Goal: Task Accomplishment & Management: Complete application form

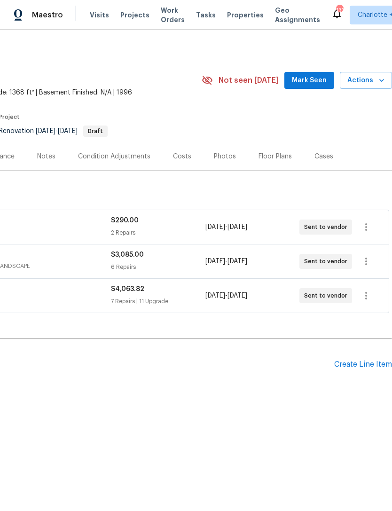
scroll to position [0, 139]
click at [369, 365] on div "Create Line Item" at bounding box center [364, 364] width 58 height 9
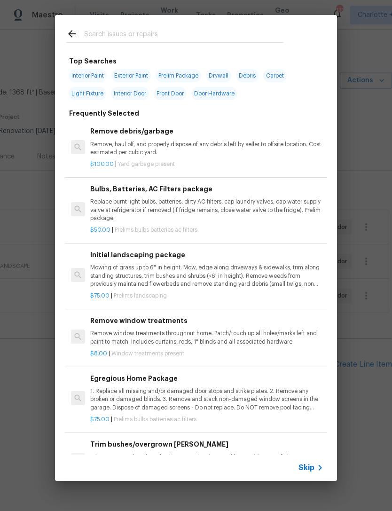
click at [131, 32] on input "text" at bounding box center [183, 35] width 199 height 14
type input "Glaz"
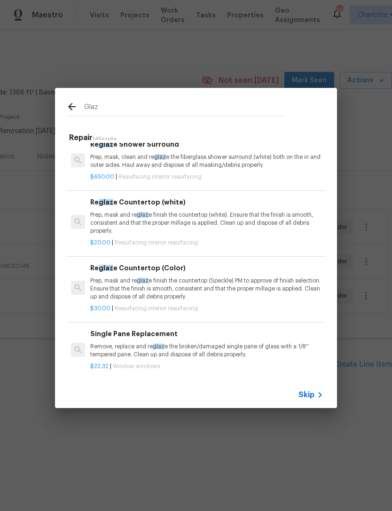
scroll to position [135, 0]
click at [251, 282] on p "Prep, mask and re glaz e finish the countertop (Speckle) PM to approve of finis…" at bounding box center [206, 289] width 233 height 24
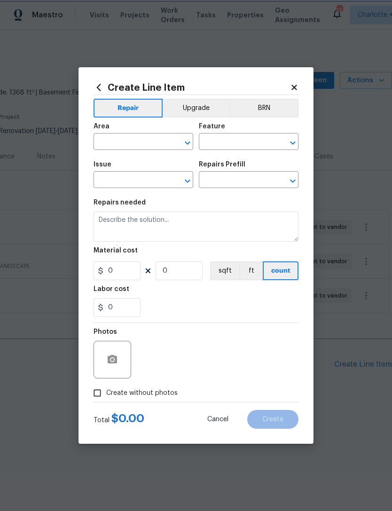
type input "Interior Resurfacing"
type textarea "Prep, mask and reglaze finish the countertop (Speckle) PM to approve of finish …"
type input "1"
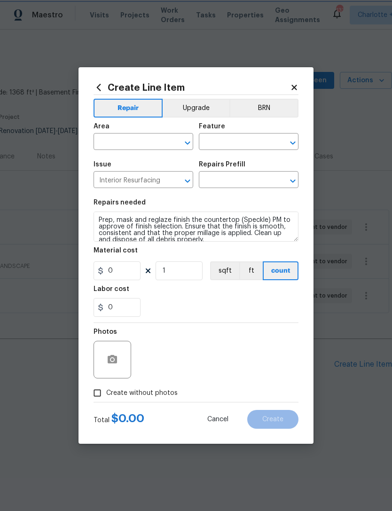
type input "Reglaze Countertop (Color) $30.00"
type input "30"
click at [141, 142] on input "text" at bounding box center [130, 143] width 73 height 15
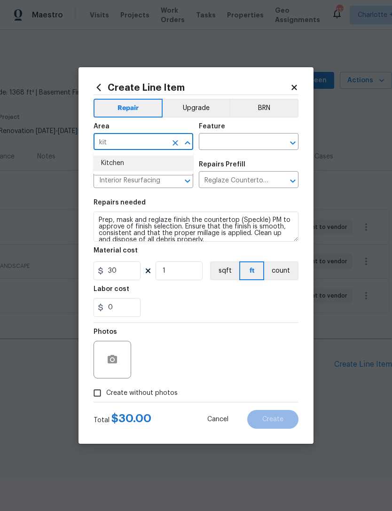
click at [156, 158] on li "Kitchen" at bounding box center [144, 164] width 100 height 16
type input "Kitchen"
click at [156, 158] on span "Issue Interior Resurfacing ​" at bounding box center [144, 175] width 100 height 38
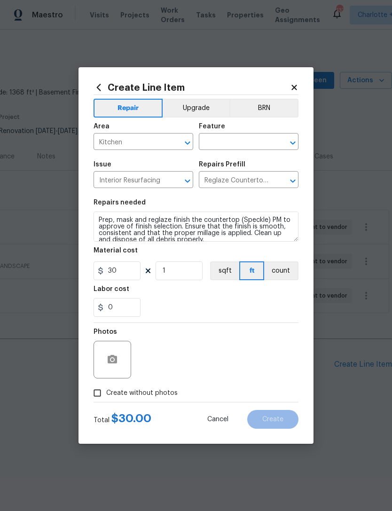
click at [231, 141] on input "text" at bounding box center [235, 143] width 73 height 15
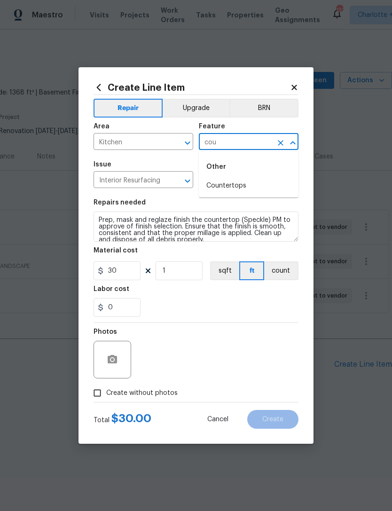
click at [236, 185] on li "Countertops" at bounding box center [249, 186] width 100 height 16
type input "Countertops"
click at [179, 275] on input "1" at bounding box center [179, 271] width 47 height 19
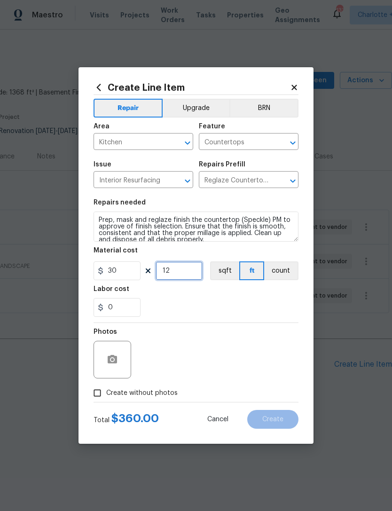
type input "12"
click at [279, 301] on div "0" at bounding box center [196, 307] width 205 height 19
click at [196, 102] on button "Upgrade" at bounding box center [196, 108] width 67 height 19
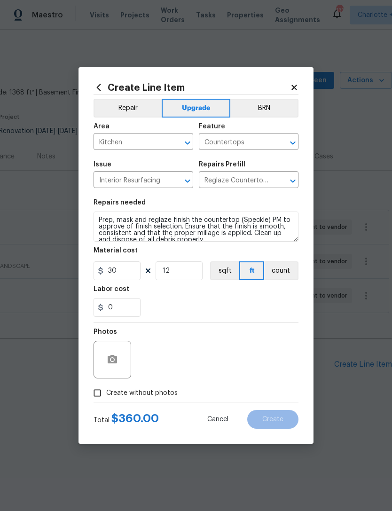
click at [99, 392] on input "Create without photos" at bounding box center [97, 393] width 18 height 18
checkbox input "true"
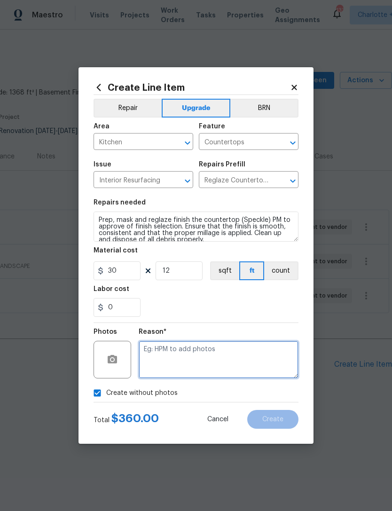
click at [246, 359] on textarea at bounding box center [219, 360] width 160 height 38
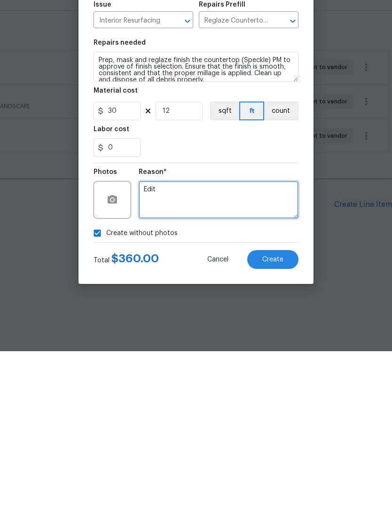
type textarea "Edit"
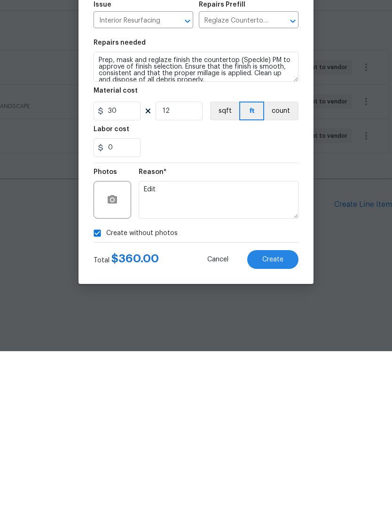
click at [279, 416] on span "Create" at bounding box center [273, 419] width 21 height 7
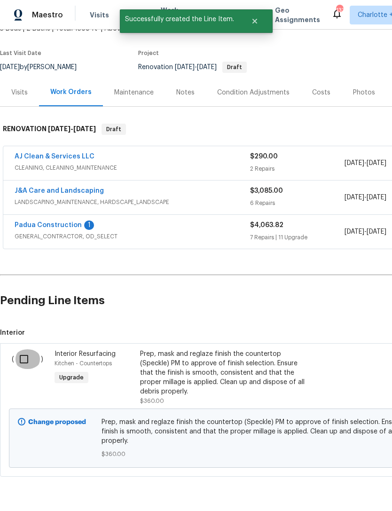
scroll to position [64, 0]
click at [23, 361] on input "checkbox" at bounding box center [27, 360] width 27 height 20
checkbox input "true"
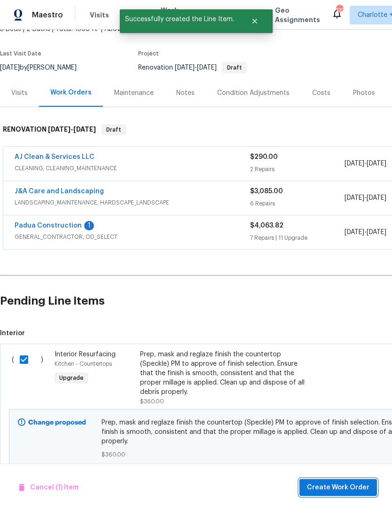
click at [350, 488] on span "Create Work Order" at bounding box center [338, 488] width 63 height 12
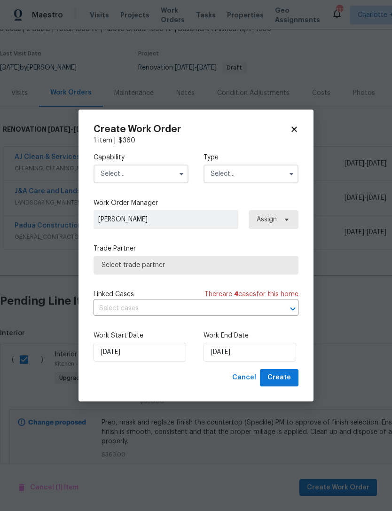
click at [158, 167] on input "text" at bounding box center [141, 174] width 95 height 19
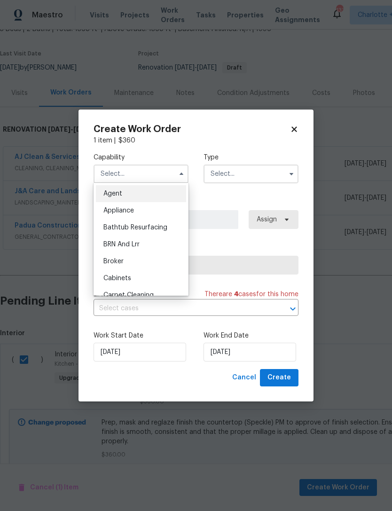
click at [158, 222] on div "Bathtub Resurfacing" at bounding box center [141, 227] width 90 height 17
type input "Bathtub Resurfacing"
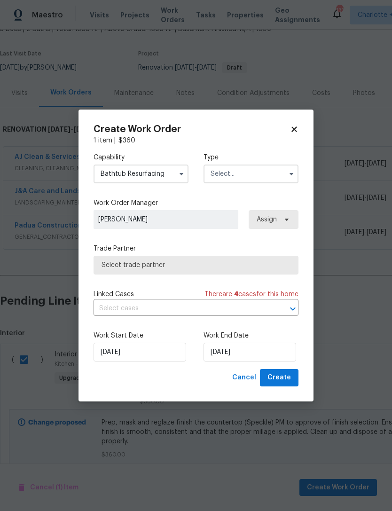
click at [241, 174] on input "text" at bounding box center [251, 174] width 95 height 19
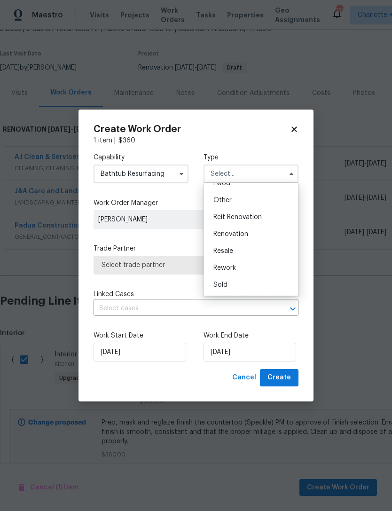
scroll to position [112, 0]
click at [240, 235] on span "Renovation" at bounding box center [231, 234] width 35 height 7
type input "Renovation"
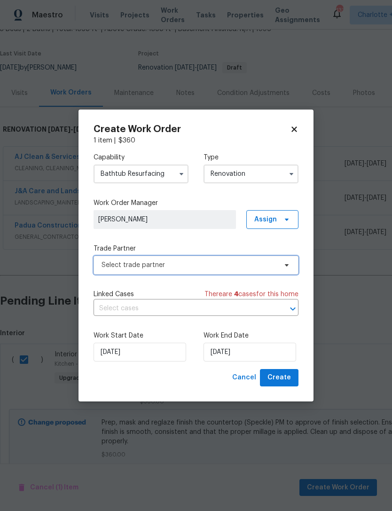
click at [248, 269] on span "Select trade partner" at bounding box center [189, 265] width 175 height 9
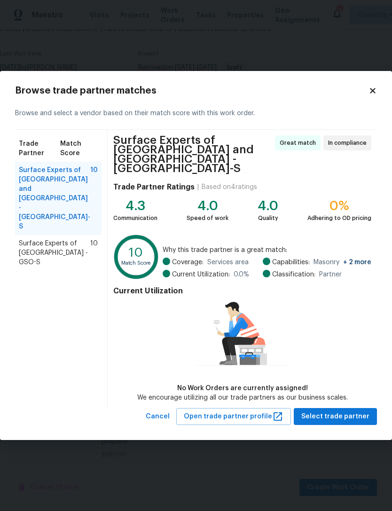
click at [37, 239] on span "Surface Experts of Winston-Salem - GSO-S" at bounding box center [55, 253] width 72 height 28
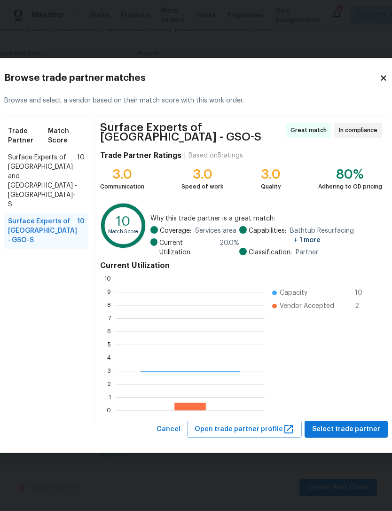
scroll to position [132, 149]
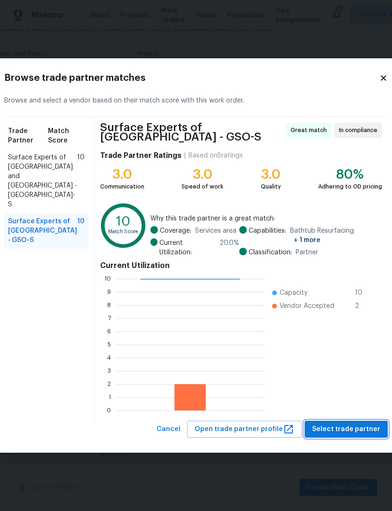
click at [339, 431] on span "Select trade partner" at bounding box center [346, 430] width 68 height 12
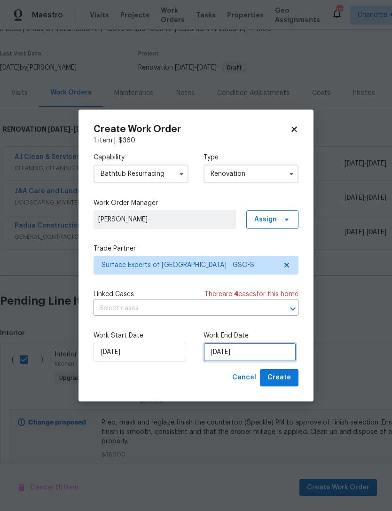
click at [253, 353] on input "[DATE]" at bounding box center [250, 352] width 93 height 19
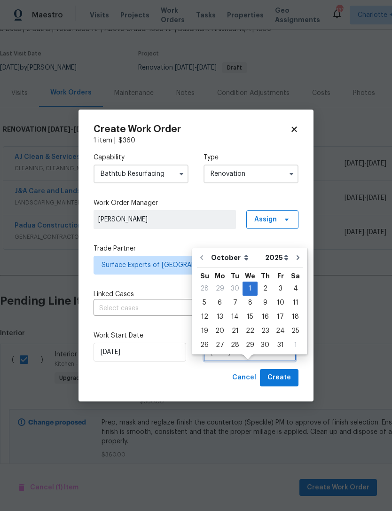
scroll to position [17, 0]
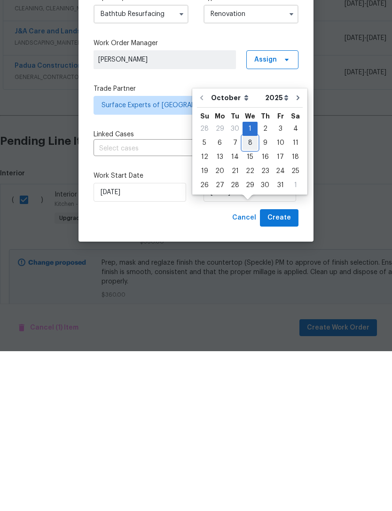
click at [249, 296] on div "8" at bounding box center [250, 302] width 15 height 13
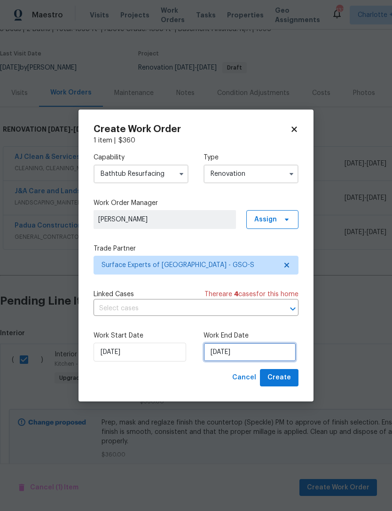
click at [246, 350] on input "10/8/2025" at bounding box center [250, 352] width 93 height 19
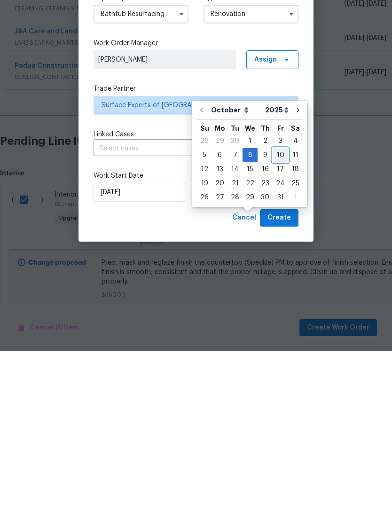
click at [279, 309] on div "10" at bounding box center [281, 315] width 16 height 13
type input "10/10/2025"
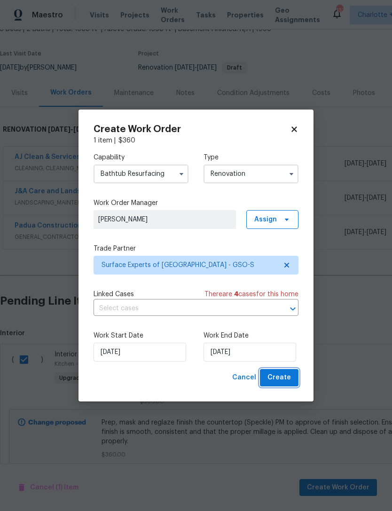
click at [287, 378] on span "Create" at bounding box center [280, 378] width 24 height 12
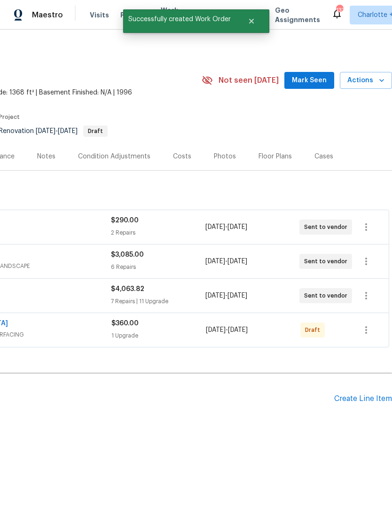
scroll to position [0, 139]
click at [370, 332] on icon "button" at bounding box center [366, 330] width 11 height 11
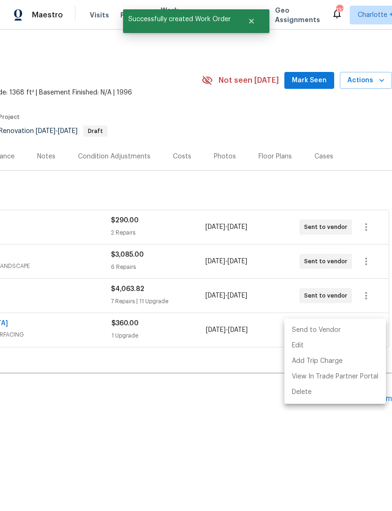
click at [331, 330] on li "Send to Vendor" at bounding box center [336, 331] width 102 height 16
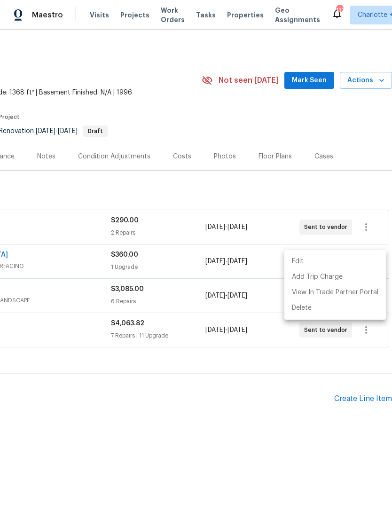
click at [305, 359] on div at bounding box center [196, 255] width 392 height 511
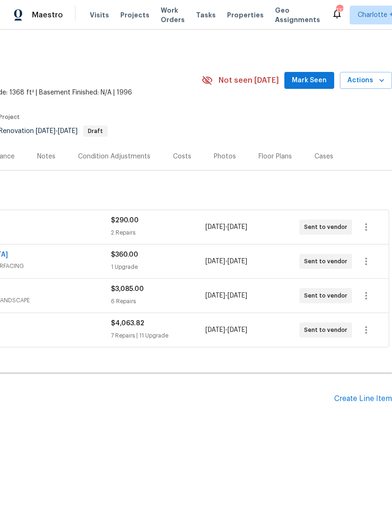
click at [359, 399] on div "Create Line Item" at bounding box center [364, 399] width 58 height 9
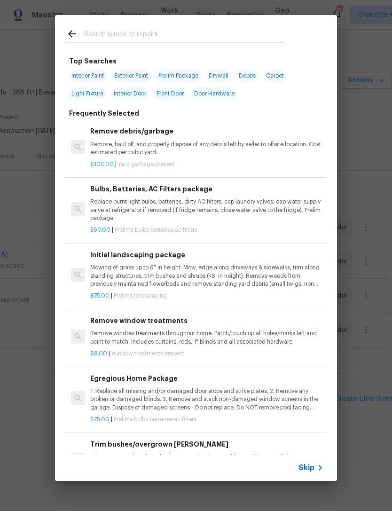
click at [152, 35] on input "text" at bounding box center [183, 35] width 199 height 14
type input "Gen"
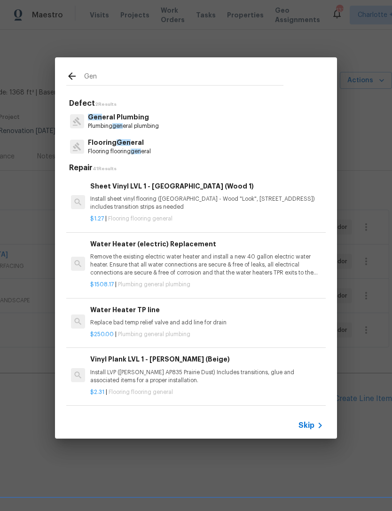
click at [144, 147] on p "Flooring Gen eral" at bounding box center [119, 143] width 63 height 10
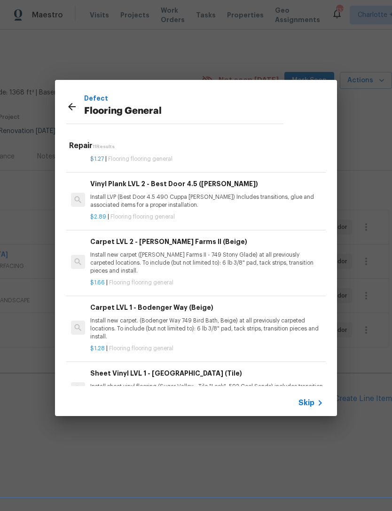
scroll to position [210, 0]
click at [284, 321] on p "Install new carpet. (Bodenger Way 749 Bird Bath, Beige) at all previously carpe…" at bounding box center [206, 330] width 233 height 24
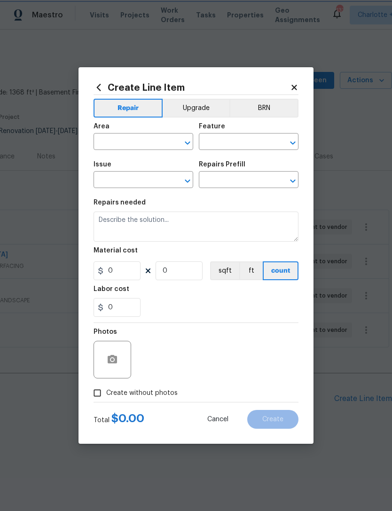
type input "Overall Flooring"
type input "Flooring General"
type input "Carpet LVL 1 - Bodenger Way (Beige) $1.28"
type textarea "Install new carpet. (Bodenger Way 749 Bird Bath, Beige) at all previously carpe…"
type input "1.28"
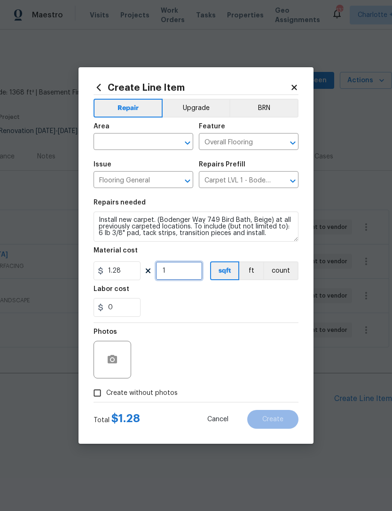
click at [174, 274] on input "1" at bounding box center [179, 271] width 47 height 19
type input "1200"
click at [279, 298] on div "Labor cost" at bounding box center [196, 292] width 205 height 12
click at [156, 141] on input "text" at bounding box center [130, 143] width 73 height 15
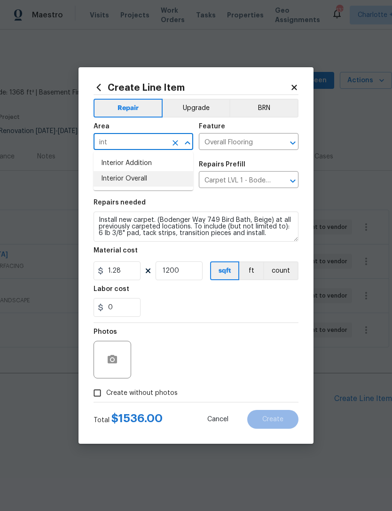
click at [150, 178] on li "Interior Overall" at bounding box center [144, 179] width 100 height 16
type input "Interior Overall"
click at [223, 309] on div "0" at bounding box center [196, 307] width 205 height 19
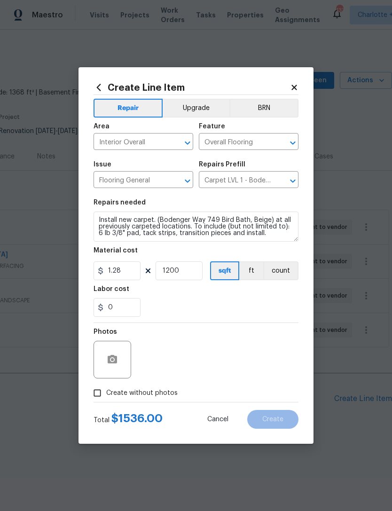
click at [95, 392] on input "Create without photos" at bounding box center [97, 393] width 18 height 18
checkbox input "true"
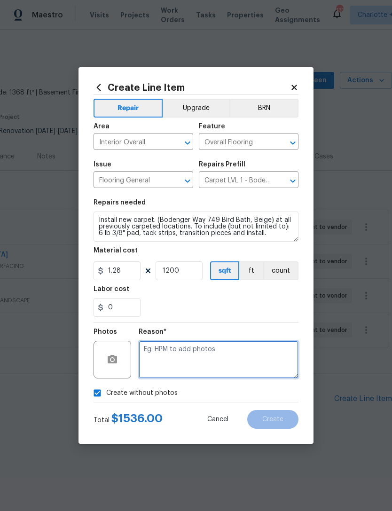
click at [228, 363] on textarea at bounding box center [219, 360] width 160 height 38
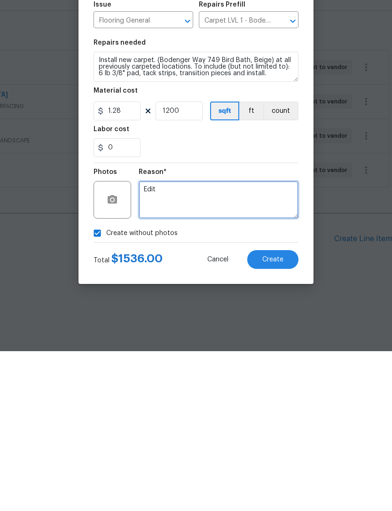
type textarea "Edit"
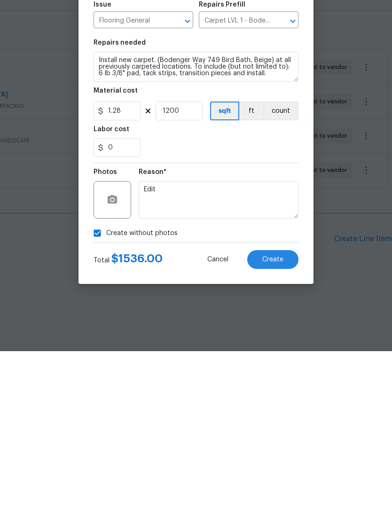
click at [259, 194] on section "Repairs needed Install new carpet. (Bodenger Way 749 Bird Bath, Beige) at all p…" at bounding box center [196, 258] width 205 height 129
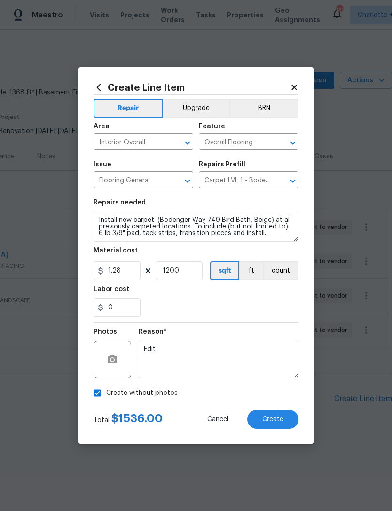
click at [274, 424] on button "Create" at bounding box center [272, 419] width 51 height 19
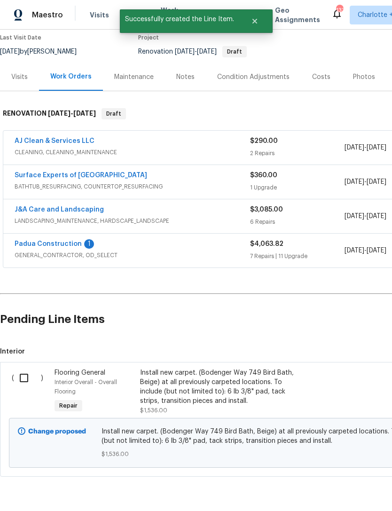
scroll to position [80, 0]
click at [25, 381] on input "checkbox" at bounding box center [27, 378] width 27 height 20
checkbox input "true"
click at [351, 491] on span "Create Work Order" at bounding box center [338, 488] width 63 height 12
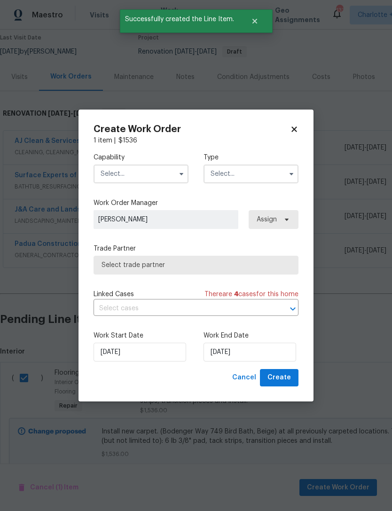
click at [118, 172] on input "text" at bounding box center [141, 174] width 95 height 19
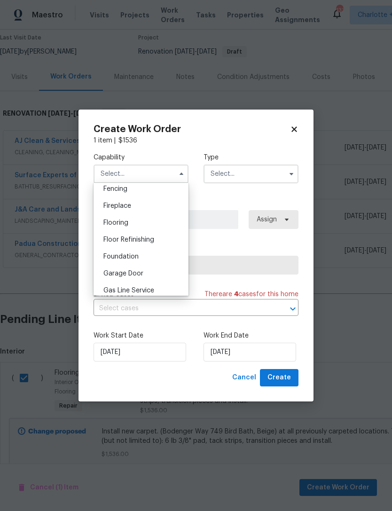
scroll to position [326, 0]
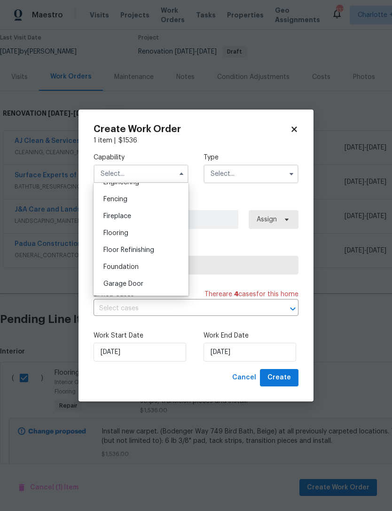
click at [106, 234] on span "Flooring" at bounding box center [116, 233] width 25 height 7
type input "Flooring"
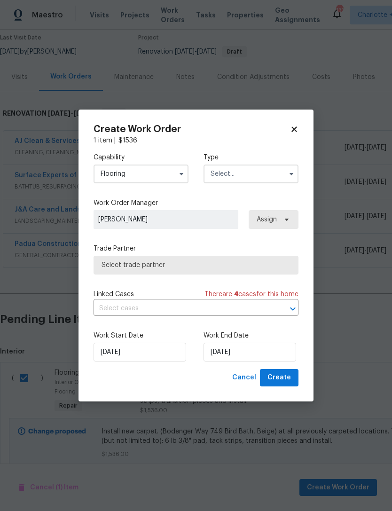
click at [262, 168] on input "text" at bounding box center [251, 174] width 95 height 19
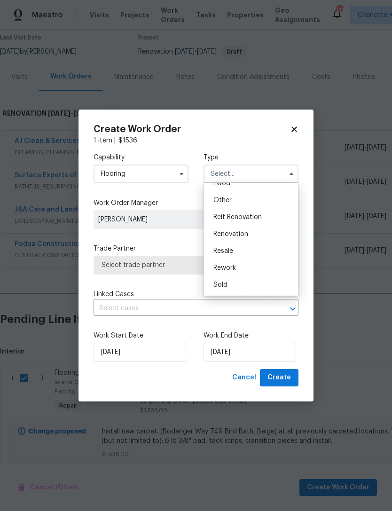
scroll to position [112, 0]
click at [247, 234] on span "Renovation" at bounding box center [231, 234] width 35 height 7
type input "Renovation"
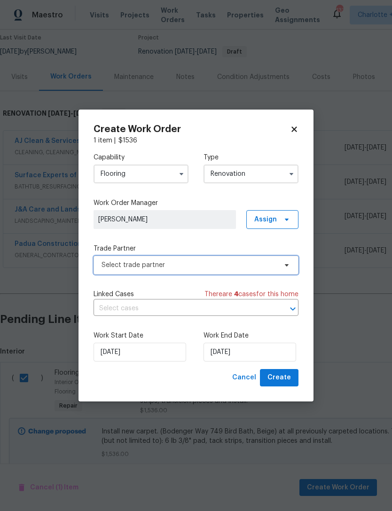
click at [247, 266] on span "Select trade partner" at bounding box center [189, 265] width 175 height 9
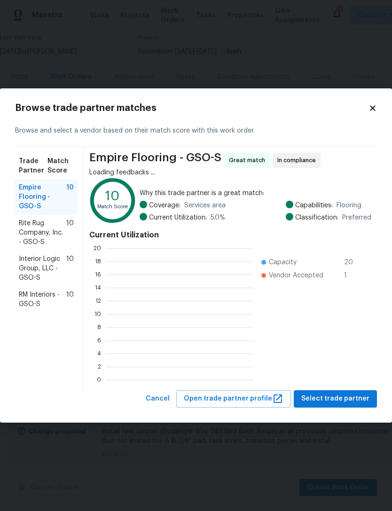
scroll to position [132, 148]
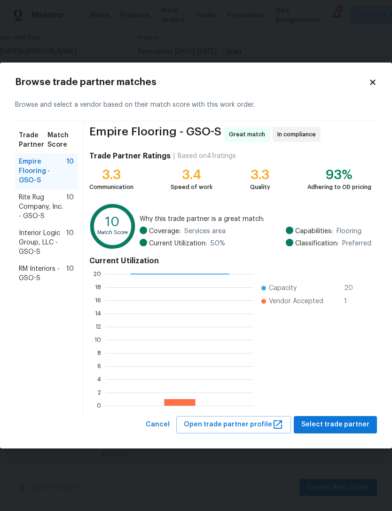
click at [33, 269] on span "RM Interiors - GSO-S" at bounding box center [43, 273] width 48 height 19
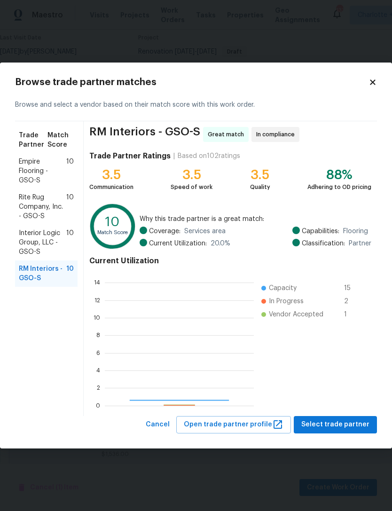
scroll to position [132, 149]
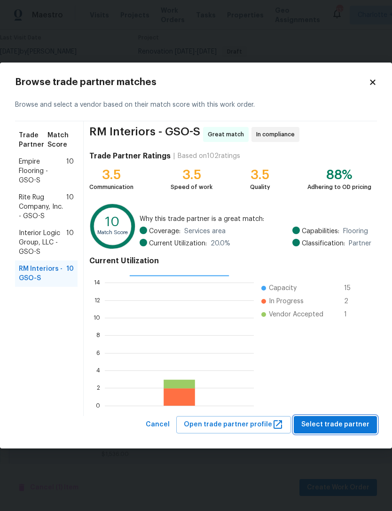
click at [344, 425] on span "Select trade partner" at bounding box center [336, 425] width 68 height 12
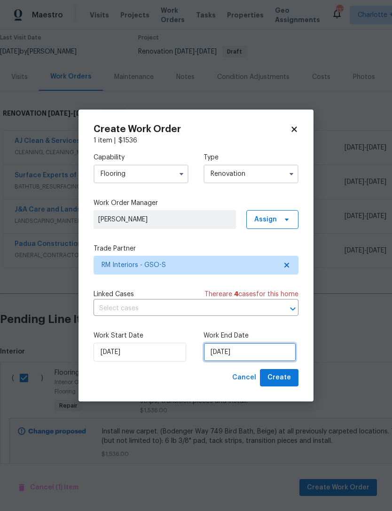
click at [260, 350] on input "[DATE]" at bounding box center [250, 352] width 93 height 19
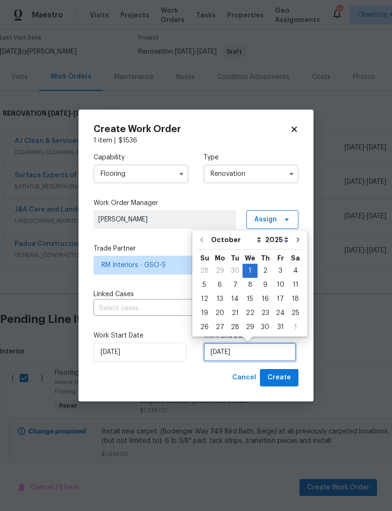
scroll to position [17, 0]
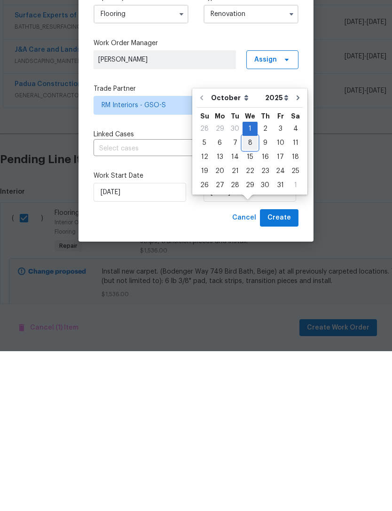
click at [251, 296] on div "8" at bounding box center [250, 302] width 15 height 13
type input "10/8/2025"
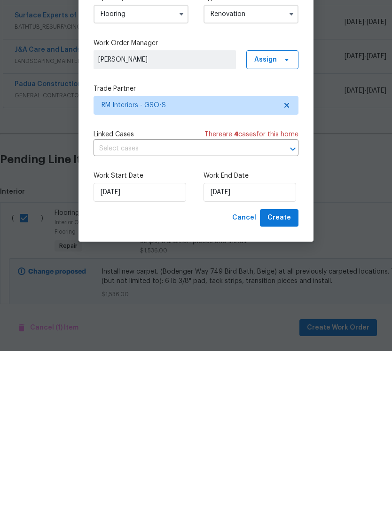
scroll to position [30, 0]
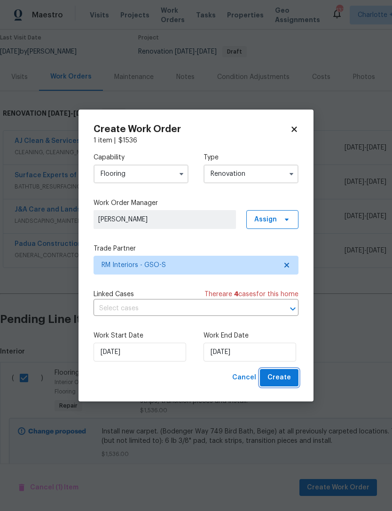
click at [284, 381] on span "Create" at bounding box center [280, 378] width 24 height 12
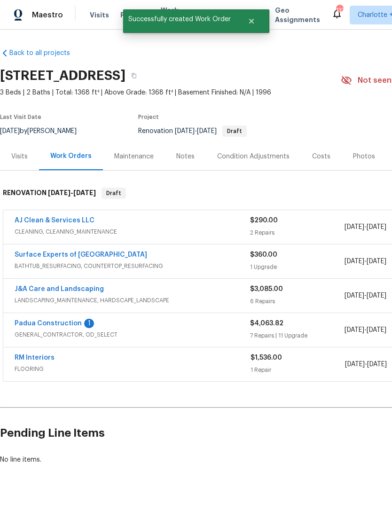
scroll to position [0, 0]
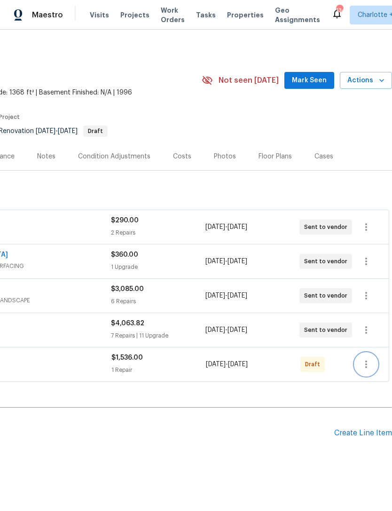
click at [368, 367] on icon "button" at bounding box center [366, 364] width 11 height 11
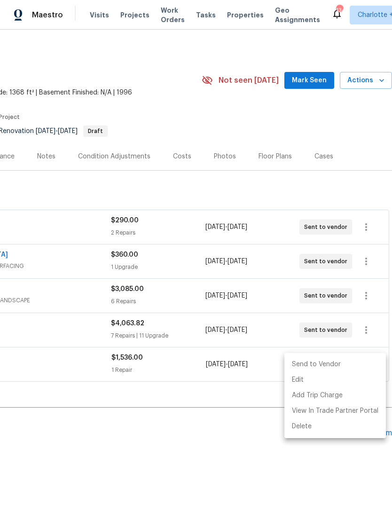
click at [319, 365] on li "Send to Vendor" at bounding box center [336, 365] width 102 height 16
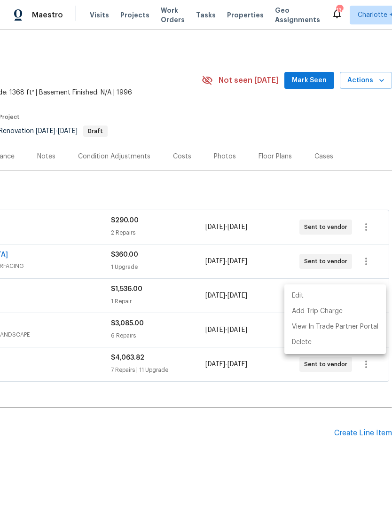
click at [135, 73] on div at bounding box center [196, 255] width 392 height 511
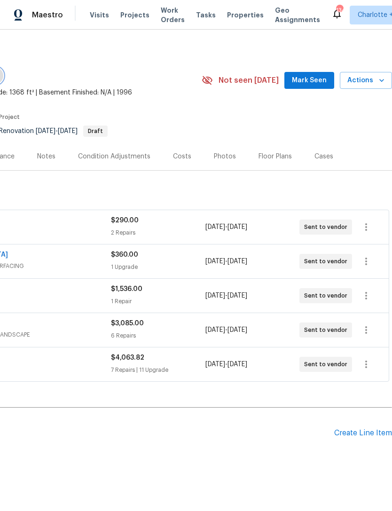
click at [94, 17] on span "Visits" at bounding box center [99, 14] width 19 height 9
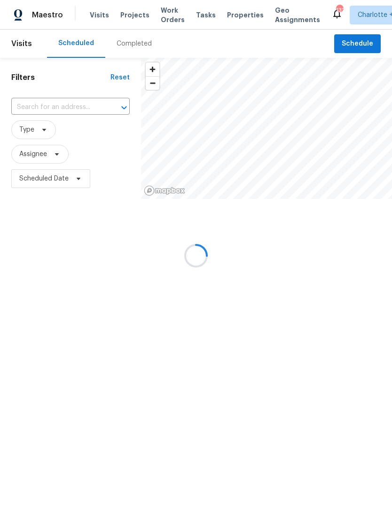
click at [356, 42] on div at bounding box center [196, 255] width 392 height 511
click at [366, 41] on div at bounding box center [196, 255] width 392 height 511
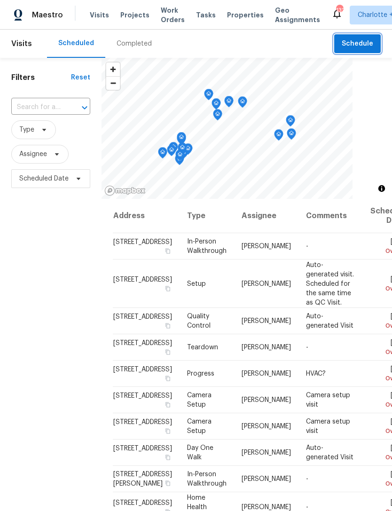
click at [355, 43] on span "Schedule" at bounding box center [358, 44] width 32 height 12
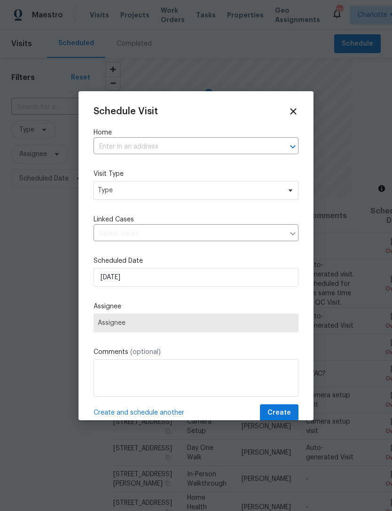
click at [167, 144] on input "text" at bounding box center [183, 147] width 179 height 15
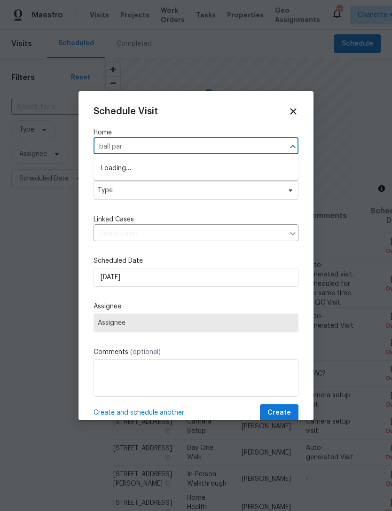
type input "ball park"
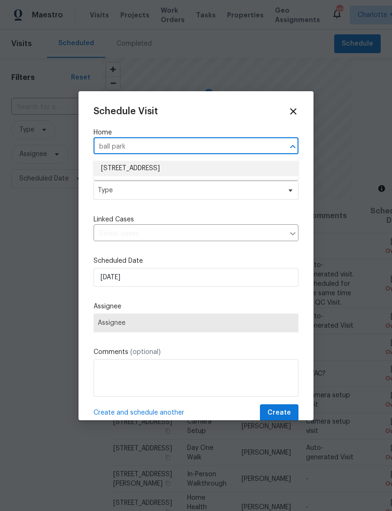
click at [209, 165] on li "1042 Ball Park Rd, Thomasville, NC 27360" at bounding box center [196, 169] width 205 height 16
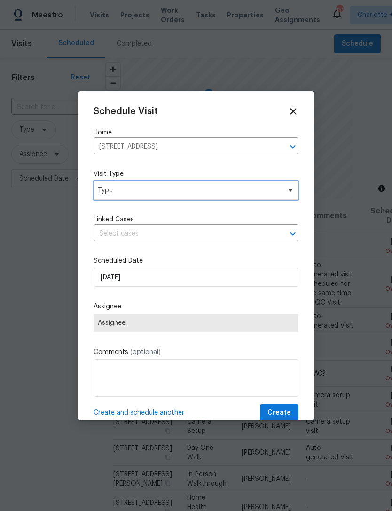
click at [166, 191] on span "Type" at bounding box center [189, 190] width 183 height 9
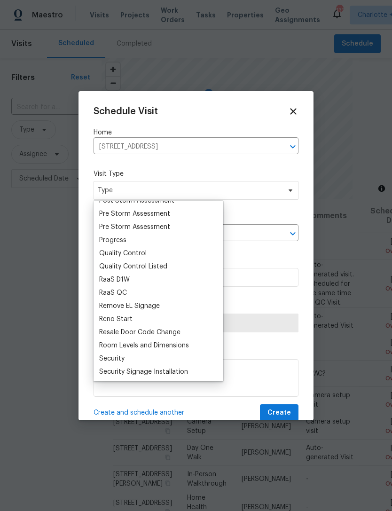
scroll to position [625, 0]
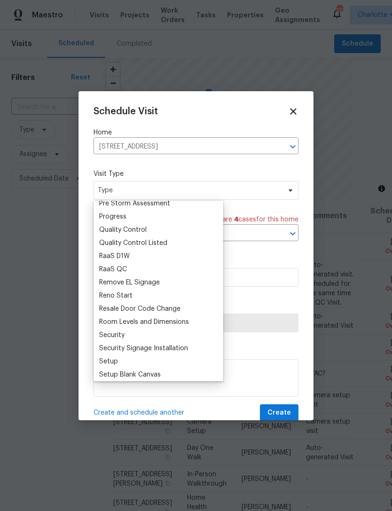
click at [124, 215] on div "Progress" at bounding box center [112, 216] width 27 height 9
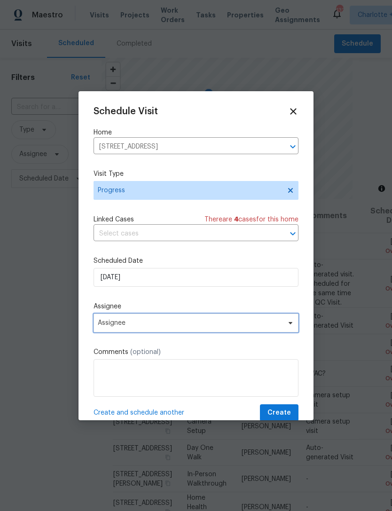
click at [150, 326] on span "Assignee" at bounding box center [190, 323] width 184 height 8
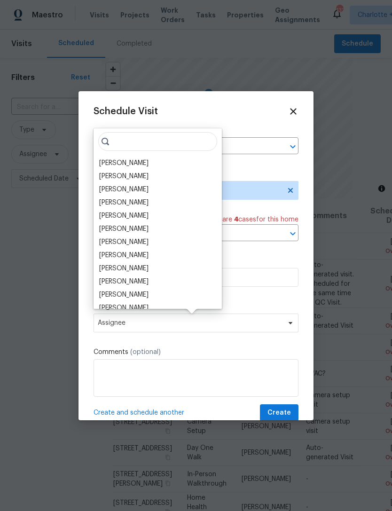
click at [119, 159] on div "[PERSON_NAME]" at bounding box center [123, 163] width 49 height 9
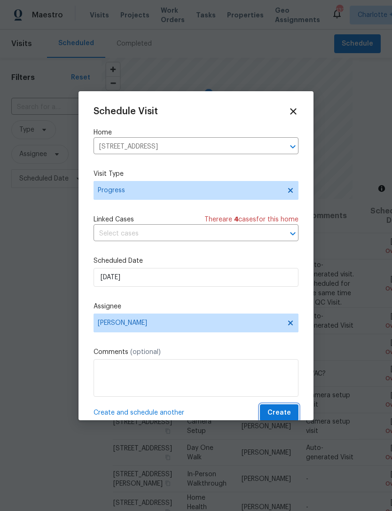
click at [286, 415] on span "Create" at bounding box center [280, 413] width 24 height 12
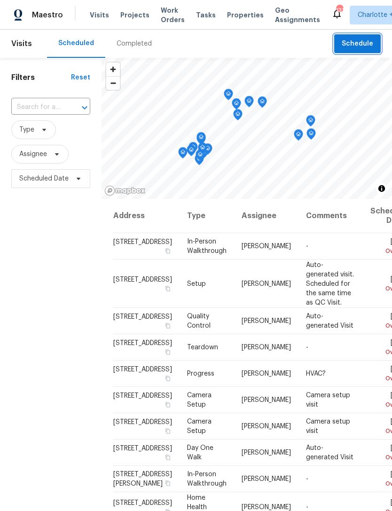
click at [359, 41] on span "Schedule" at bounding box center [358, 44] width 32 height 12
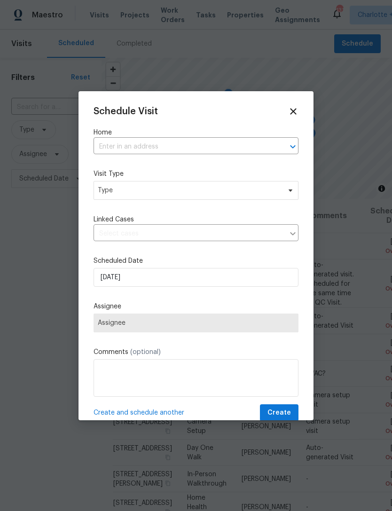
click at [195, 150] on input "text" at bounding box center [183, 147] width 179 height 15
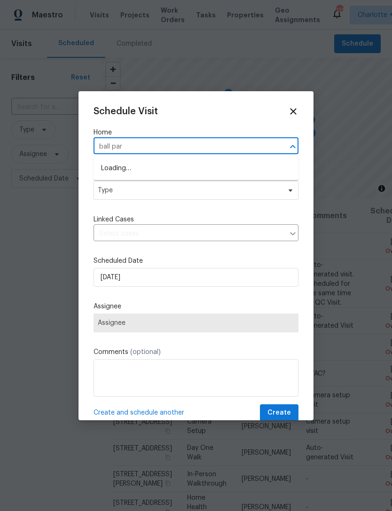
type input "ball park"
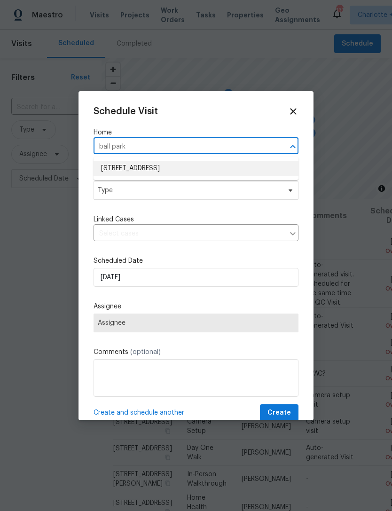
click at [110, 168] on li "1042 Ball Park Rd, Thomasville, NC 27360" at bounding box center [196, 169] width 205 height 16
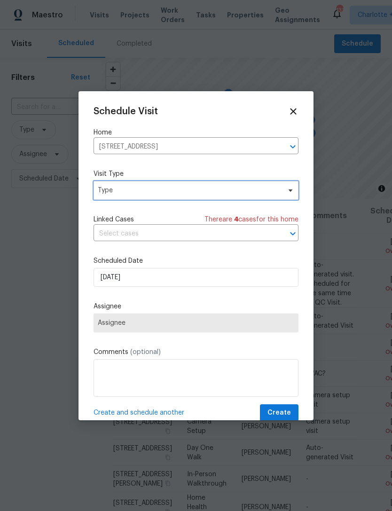
click at [117, 189] on span "Type" at bounding box center [189, 190] width 183 height 9
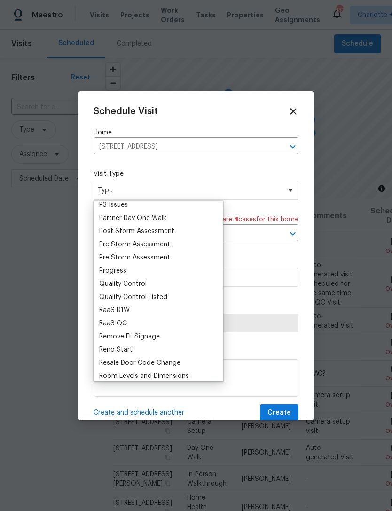
scroll to position [572, 0]
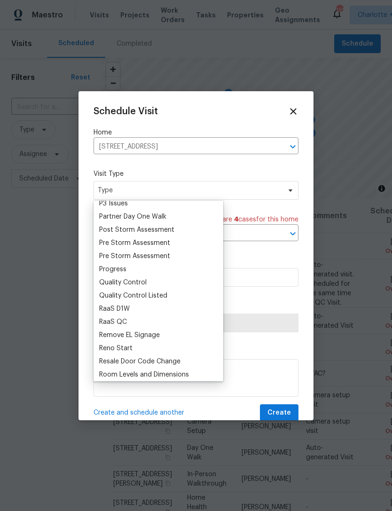
click at [114, 267] on div "Progress" at bounding box center [112, 269] width 27 height 9
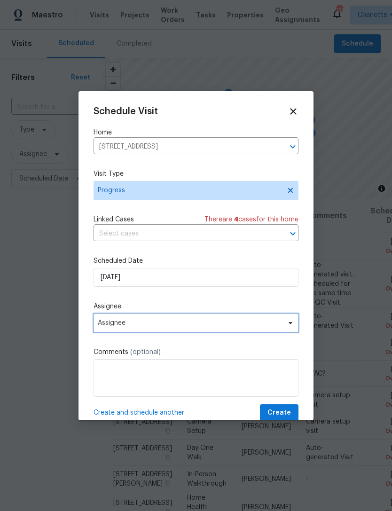
click at [183, 323] on span "Assignee" at bounding box center [190, 323] width 184 height 8
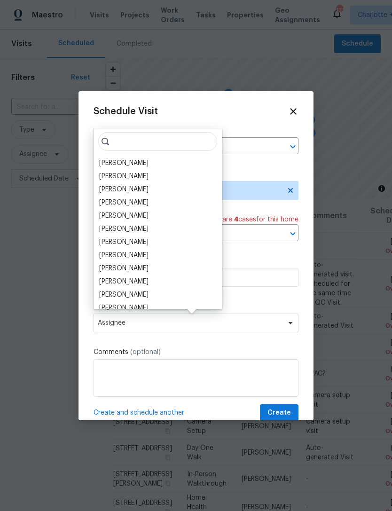
click at [124, 160] on div "[PERSON_NAME]" at bounding box center [123, 163] width 49 height 9
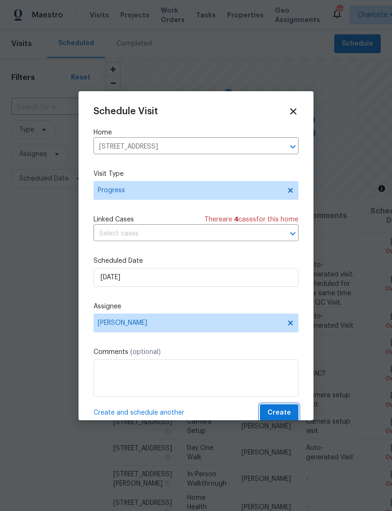
click at [282, 416] on span "Create" at bounding box center [280, 413] width 24 height 12
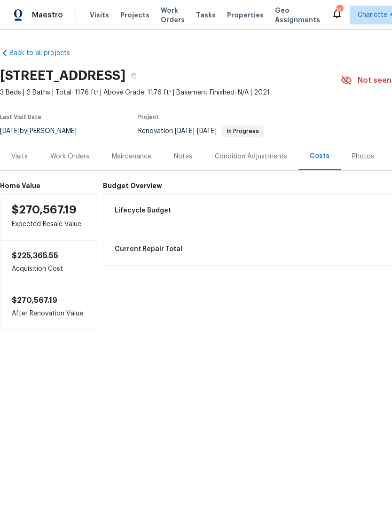
click at [130, 13] on span "Projects" at bounding box center [134, 14] width 29 height 9
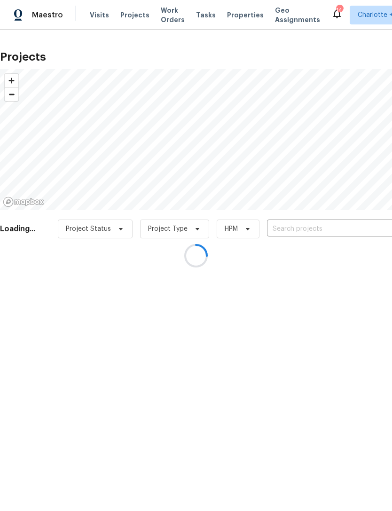
click at [317, 228] on div at bounding box center [196, 255] width 392 height 511
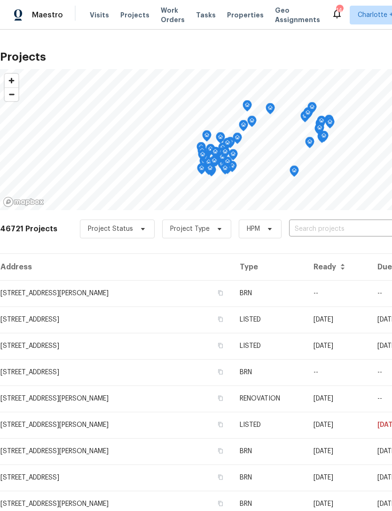
click at [320, 229] on input "text" at bounding box center [343, 229] width 108 height 15
type input "ball p"
click at [329, 234] on input "ball p" at bounding box center [343, 229] width 108 height 15
click at [327, 256] on li "[STREET_ADDRESS]" at bounding box center [321, 251] width 137 height 16
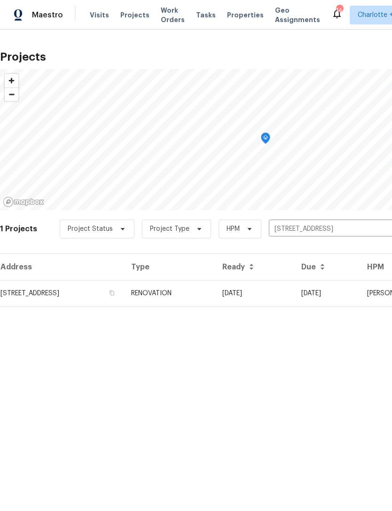
click at [294, 295] on td "10/01/25" at bounding box center [254, 293] width 79 height 26
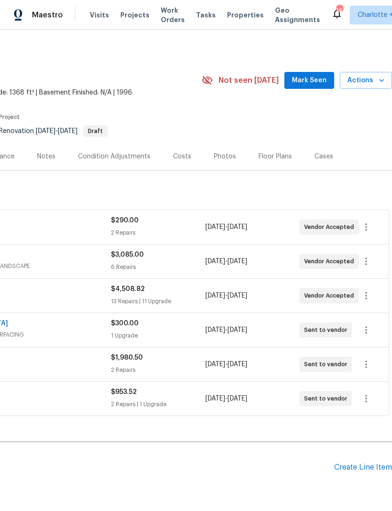
scroll to position [0, 139]
click at [358, 467] on div "Create Line Item" at bounding box center [364, 467] width 58 height 9
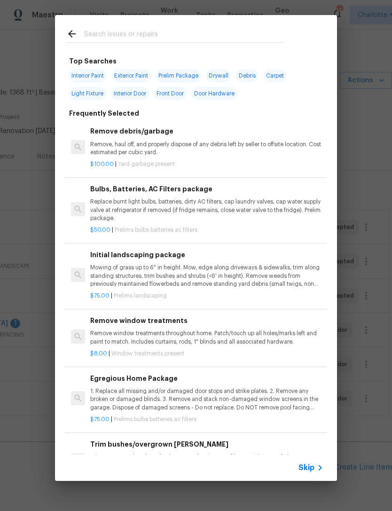
click at [121, 34] on input "text" at bounding box center [183, 35] width 199 height 14
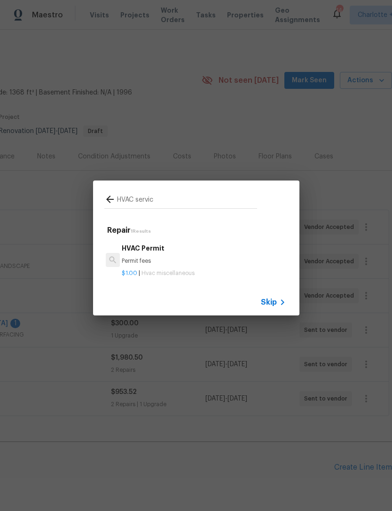
type input "HVAC service"
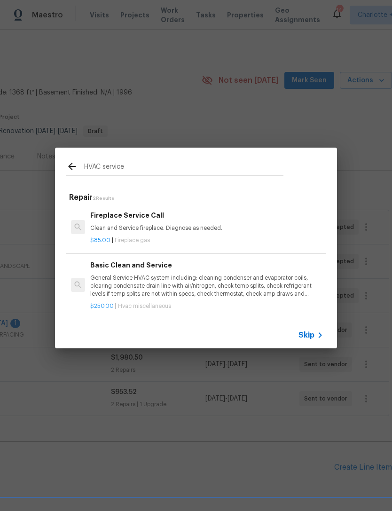
click at [232, 288] on p "General Service HVAC system including: cleaning condenser and evaporator coils,…" at bounding box center [206, 286] width 233 height 24
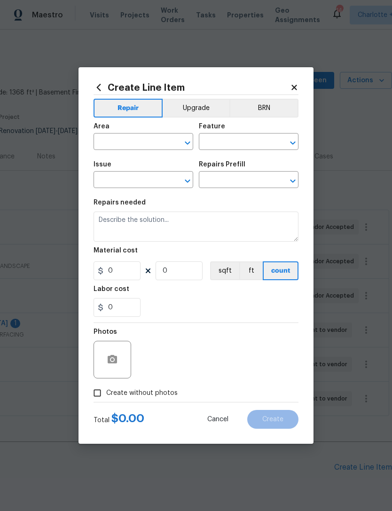
click at [232, 288] on section "Repairs needed Material cost 0 0 sqft ft count Labor cost 0" at bounding box center [196, 258] width 205 height 129
type input "HVAC"
type input "HVAC Extras"
type input "Basic Clean and Service $250.00"
type textarea "General Service HVAC system including: cleaning condenser and evaporator coils,…"
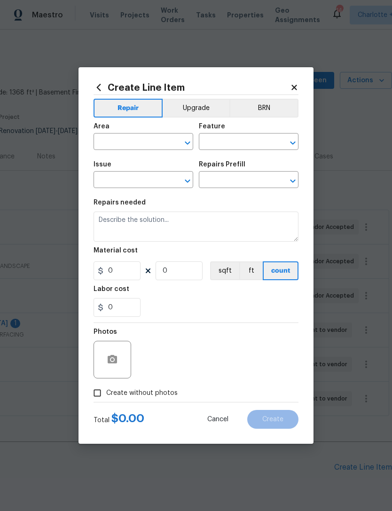
type input "250"
type input "1"
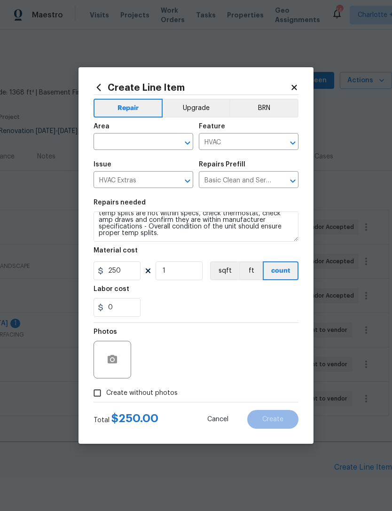
scroll to position [26, 0]
click at [132, 236] on textarea "General Service HVAC system including: cleaning condenser and evaporator coils,…" at bounding box center [196, 227] width 205 height 30
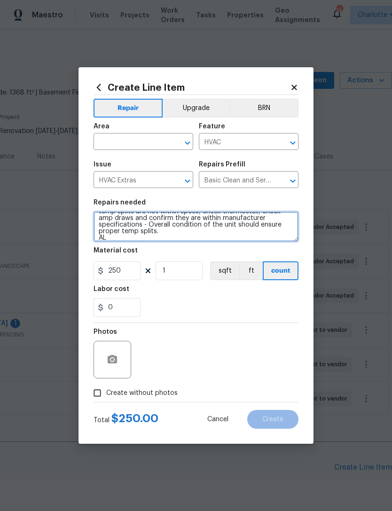
scroll to position [28, 0]
type textarea "General Service HVAC system including: cleaning condenser and evaporator coils,…"
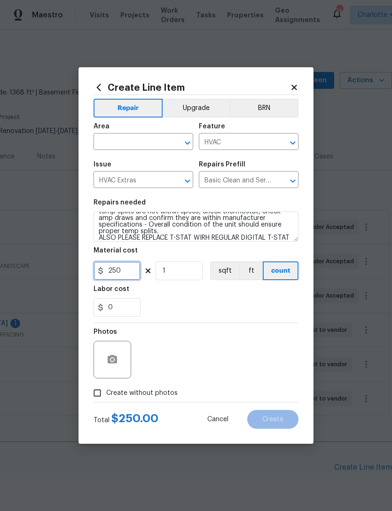
click at [130, 275] on input "250" at bounding box center [117, 271] width 47 height 19
type input "295"
click at [231, 307] on div "Repair Upgrade BRN Area ​ Feature HVAC ​ Issue HVAC Extras ​ Repairs Prefill Ba…" at bounding box center [196, 248] width 205 height 307
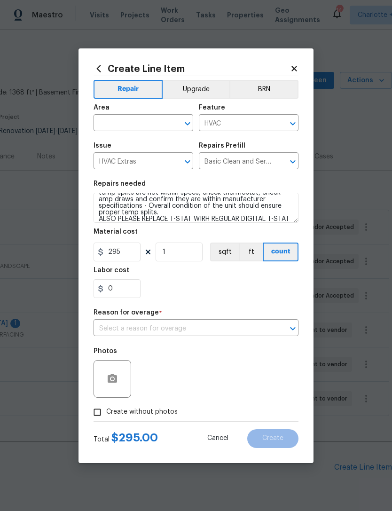
click at [154, 122] on input "text" at bounding box center [130, 124] width 73 height 15
click at [150, 137] on li "HVAC" at bounding box center [144, 144] width 100 height 16
type input "HVAC"
click at [247, 281] on div "0" at bounding box center [196, 288] width 205 height 19
click at [213, 327] on input "text" at bounding box center [183, 329] width 179 height 15
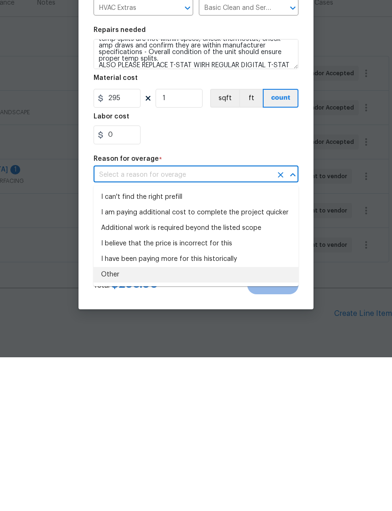
click at [159, 421] on li "Other" at bounding box center [196, 429] width 205 height 16
type input "Other"
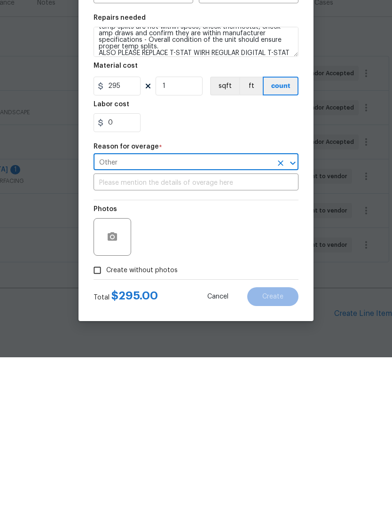
click at [191, 330] on input "text" at bounding box center [196, 337] width 205 height 15
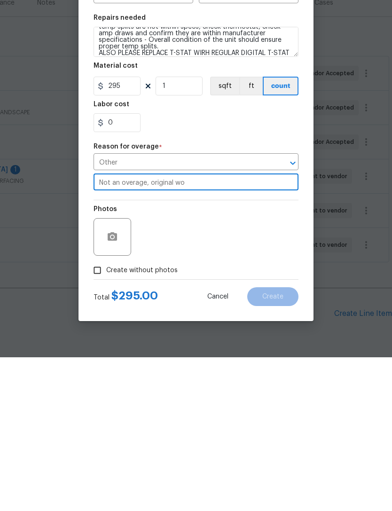
type input "Not an overage, original wo"
click at [258, 354] on div "Photos" at bounding box center [196, 384] width 205 height 61
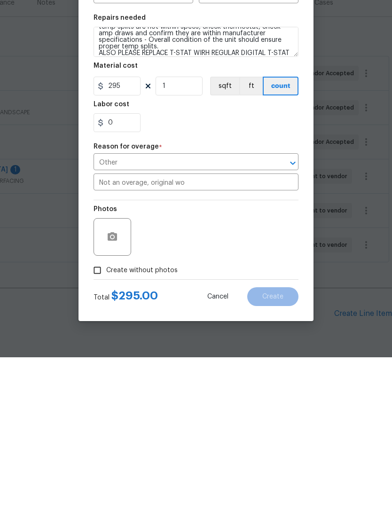
scroll to position [30, 0]
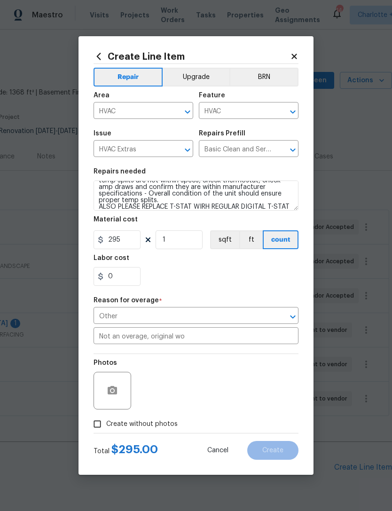
click at [90, 421] on input "Create without photos" at bounding box center [97, 424] width 18 height 18
checkbox input "true"
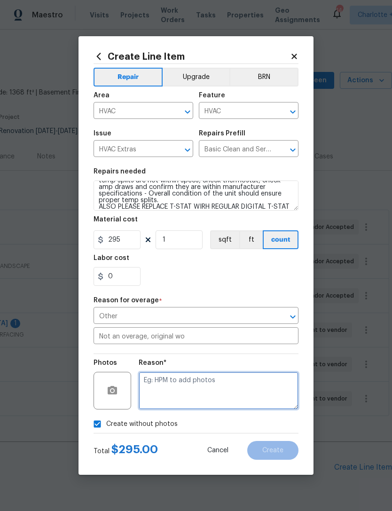
click at [261, 388] on textarea at bounding box center [219, 391] width 160 height 38
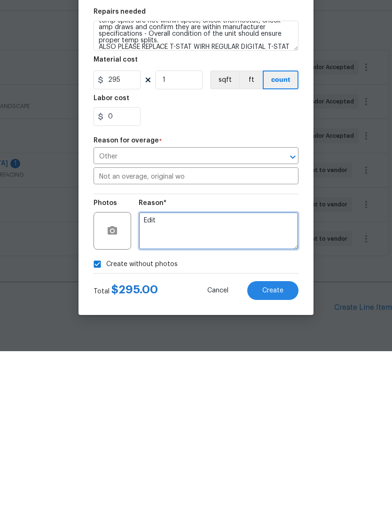
type textarea "Edit"
click at [289, 441] on button "Create" at bounding box center [272, 450] width 51 height 19
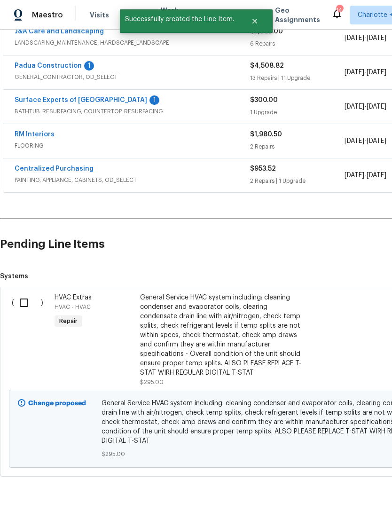
scroll to position [223, 0]
click at [25, 294] on input "checkbox" at bounding box center [27, 304] width 27 height 20
checkbox input "true"
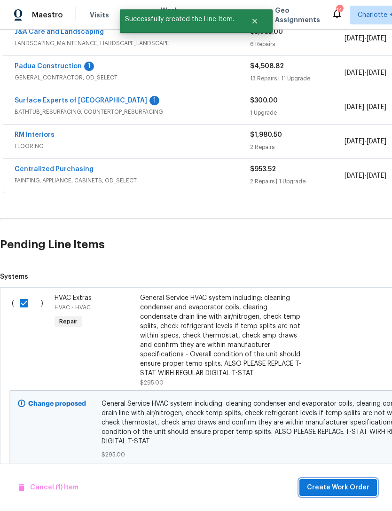
click at [352, 489] on span "Create Work Order" at bounding box center [338, 488] width 63 height 12
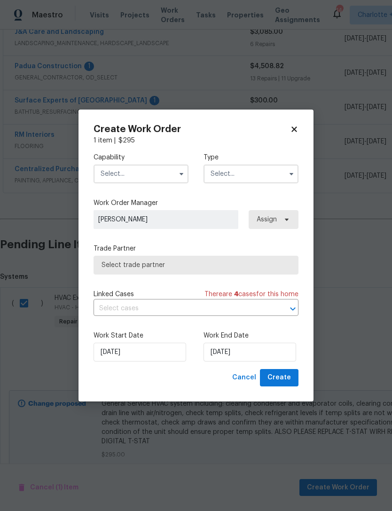
click at [157, 169] on input "text" at bounding box center [141, 174] width 95 height 19
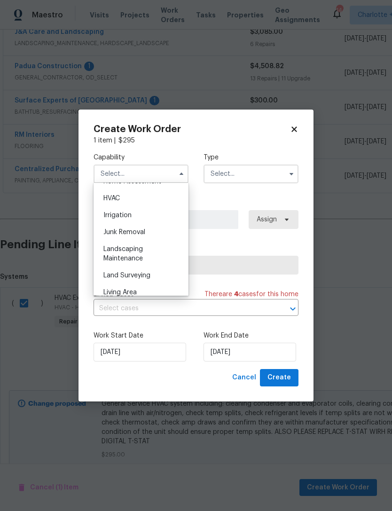
scroll to position [557, 0]
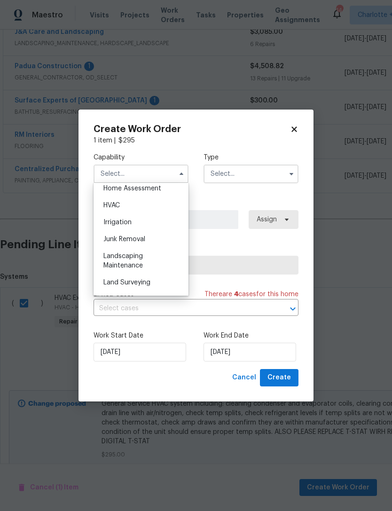
click at [137, 206] on div "HVAC" at bounding box center [141, 205] width 90 height 17
type input "HVAC"
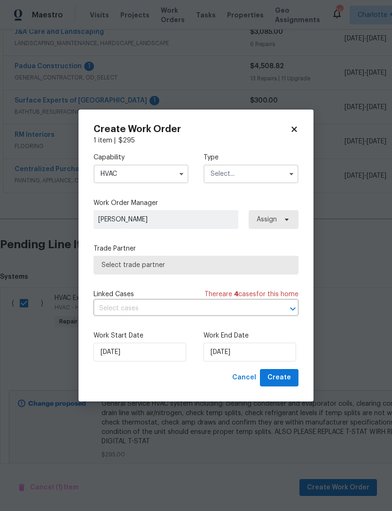
click at [220, 172] on input "text" at bounding box center [251, 174] width 95 height 19
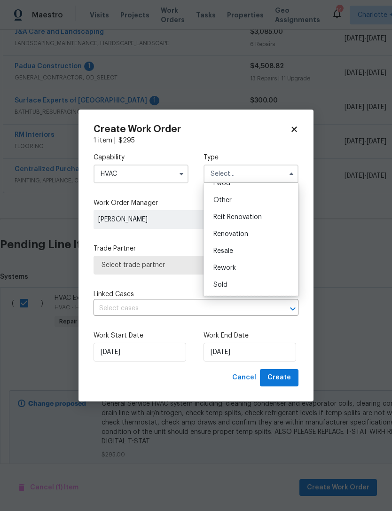
scroll to position [112, 0]
click at [249, 233] on div "Renovation" at bounding box center [251, 234] width 90 height 17
type input "Renovation"
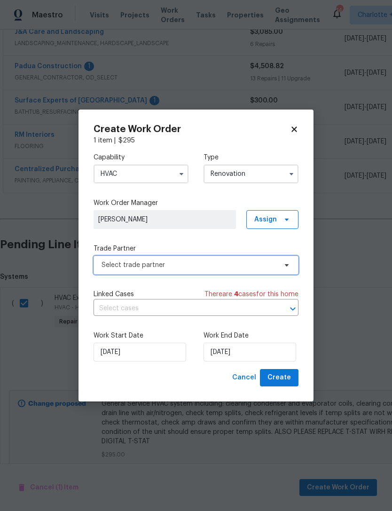
click at [238, 264] on span "Select trade partner" at bounding box center [189, 265] width 175 height 9
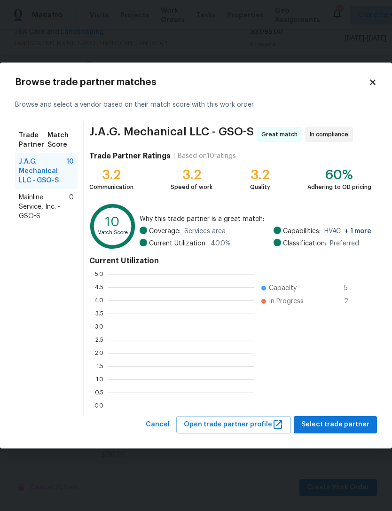
scroll to position [1, 1]
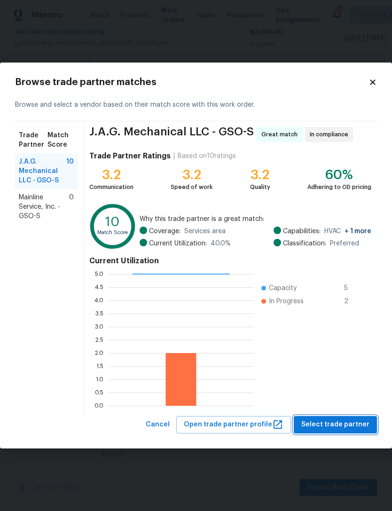
click at [343, 427] on span "Select trade partner" at bounding box center [336, 425] width 68 height 12
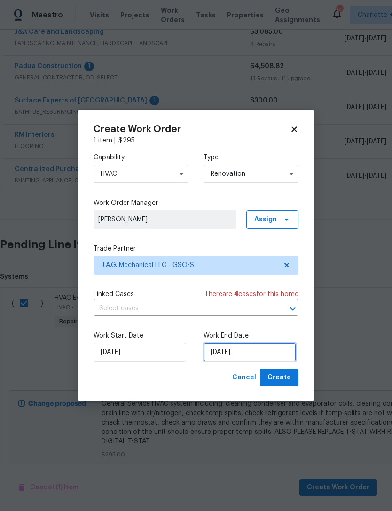
click at [248, 351] on input "[DATE]" at bounding box center [250, 352] width 93 height 19
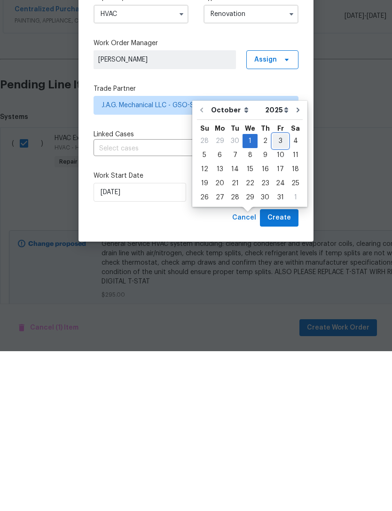
click at [280, 295] on div "3" at bounding box center [281, 301] width 16 height 13
type input "10/3/2025"
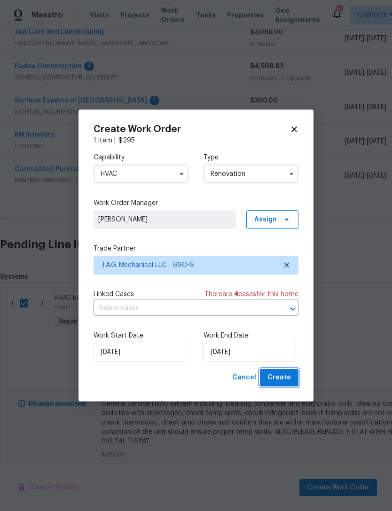
click at [294, 382] on button "Create" at bounding box center [279, 377] width 39 height 17
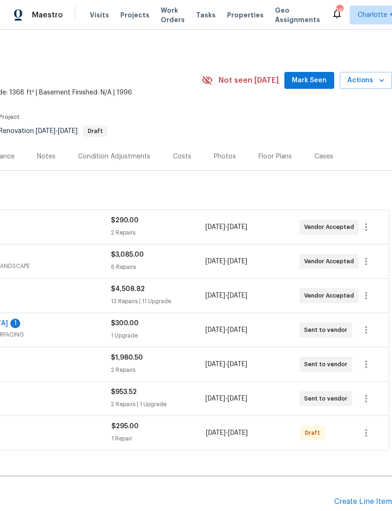
scroll to position [0, 139]
click at [368, 428] on icon "button" at bounding box center [366, 433] width 11 height 11
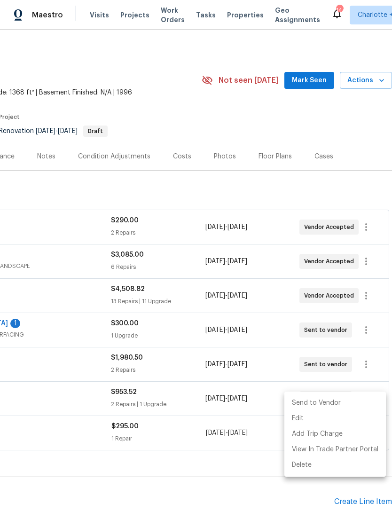
click at [333, 402] on li "Send to Vendor" at bounding box center [336, 404] width 102 height 16
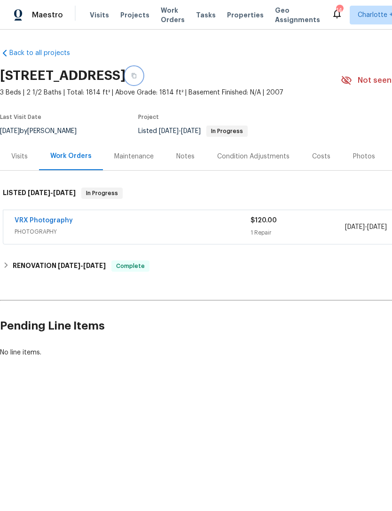
click at [137, 73] on icon "button" at bounding box center [134, 76] width 6 height 6
click at [120, 19] on span "Projects" at bounding box center [134, 14] width 29 height 9
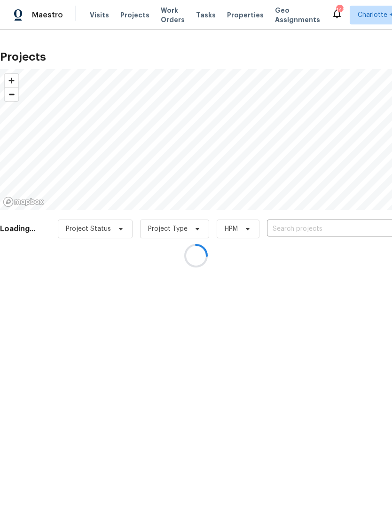
click at [129, 14] on div at bounding box center [196, 255] width 392 height 511
click at [301, 229] on div at bounding box center [196, 255] width 392 height 511
click at [300, 225] on div at bounding box center [196, 255] width 392 height 511
click at [310, 228] on div at bounding box center [196, 255] width 392 height 511
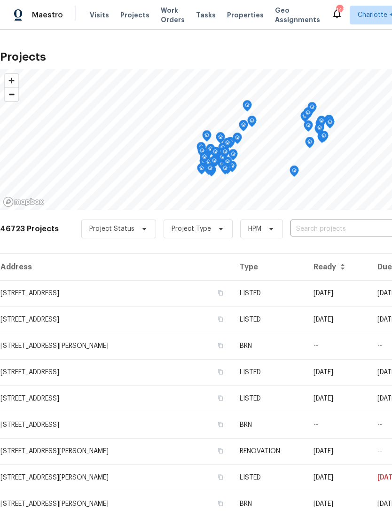
click at [314, 228] on input "text" at bounding box center [345, 229] width 108 height 15
type input "stonewyck"
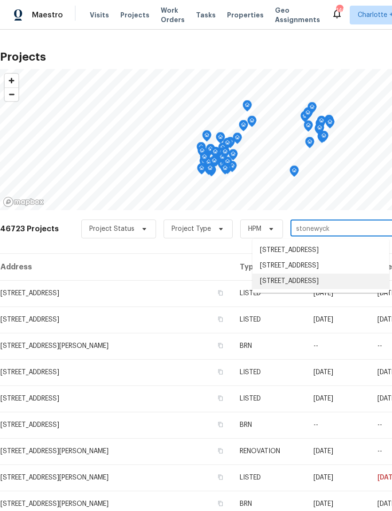
click at [347, 289] on li "[STREET_ADDRESS]" at bounding box center [321, 282] width 137 height 16
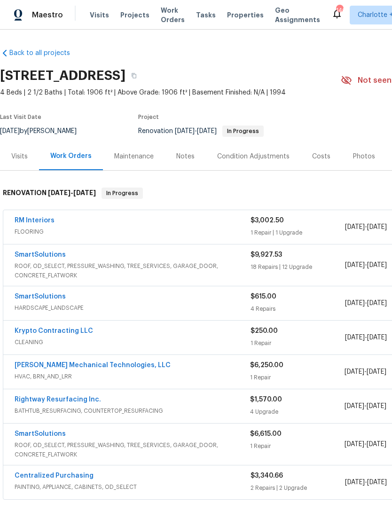
click at [38, 222] on link "RM Interiors" at bounding box center [35, 220] width 40 height 7
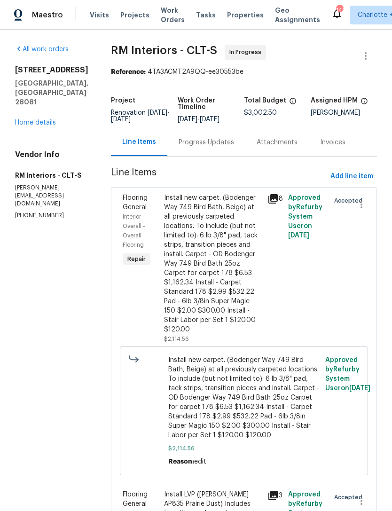
click at [201, 147] on div "Progress Updates" at bounding box center [207, 142] width 56 height 9
